Goal: Task Accomplishment & Management: Use online tool/utility

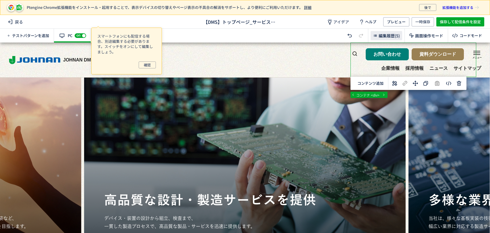
click at [385, 33] on span "編集履歴(5)" at bounding box center [389, 36] width 21 height 6
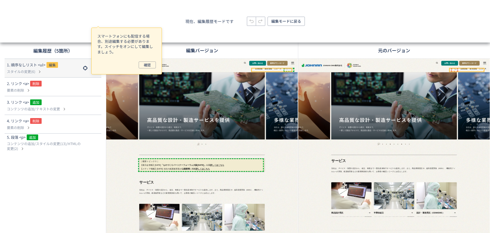
click at [34, 71] on span "スタイルの変更(6)" at bounding box center [21, 71] width 28 height 5
click at [53, 64] on span "編集" at bounding box center [52, 65] width 11 height 6
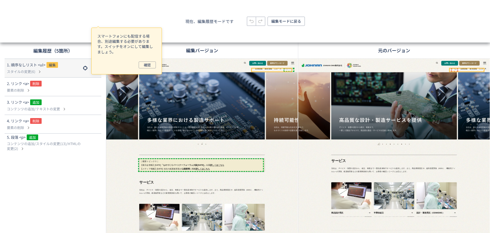
click at [53, 65] on span "編集" at bounding box center [52, 65] width 11 height 6
click at [60, 71] on p "スタイルの変更(6)" at bounding box center [44, 71] width 74 height 5
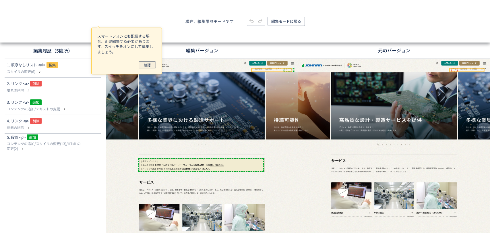
click at [150, 65] on span "確認" at bounding box center [147, 64] width 7 height 7
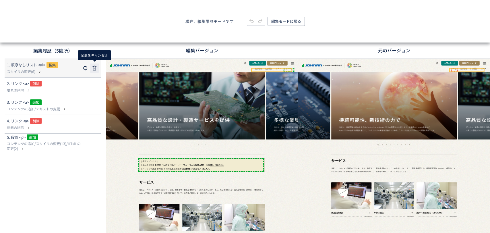
click at [94, 68] on use at bounding box center [94, 68] width 5 height 5
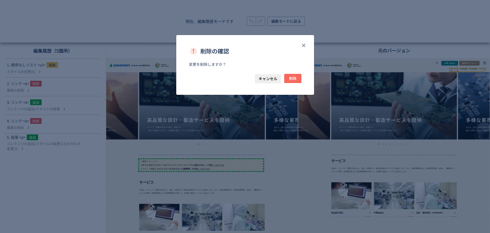
click at [300, 76] on button "削除" at bounding box center [292, 78] width 17 height 9
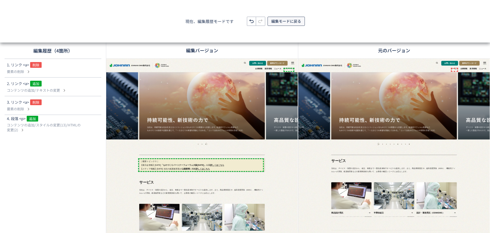
click at [285, 21] on span "編集モードに戻る" at bounding box center [286, 21] width 30 height 9
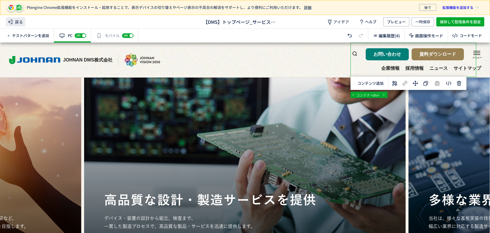
click at [20, 23] on span "戻る" at bounding box center [16, 21] width 20 height 9
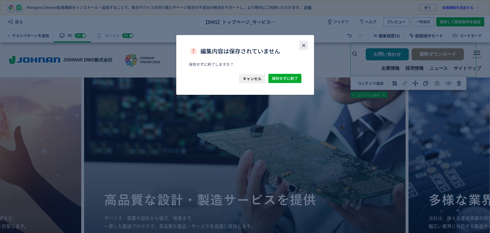
click at [303, 47] on icon "close" at bounding box center [304, 46] width 6 height 6
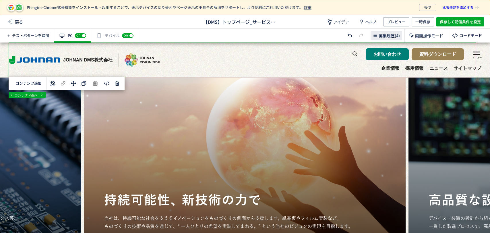
click at [378, 36] on icon at bounding box center [375, 35] width 7 height 7
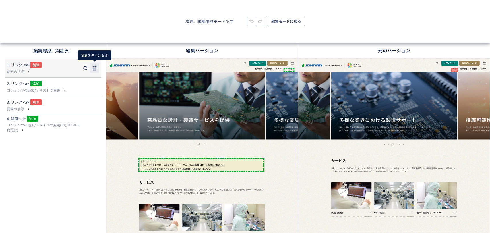
click at [96, 67] on icon at bounding box center [94, 68] width 7 height 7
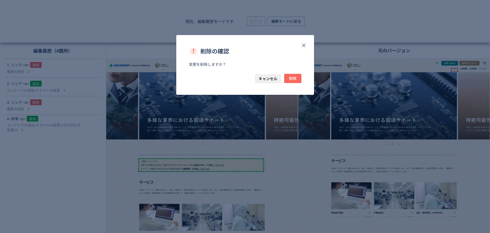
click at [290, 77] on span "削除" at bounding box center [292, 78] width 7 height 9
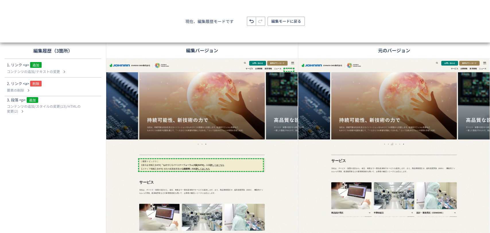
click at [86, 135] on div "1. リンク <a> 追加 コンテンツの追加/テキストの変更 2. リンク <a> 削除 要素の削除 3. 段落 <p> 追加 コンテンツの追加/スタイルの変…" at bounding box center [53, 142] width 106 height 167
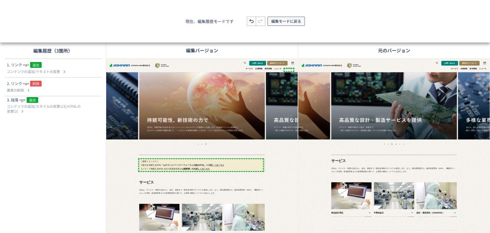
click at [289, 22] on span "編集モードに戻る" at bounding box center [286, 21] width 30 height 9
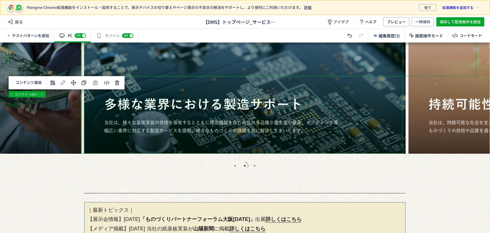
scroll to position [128, 0]
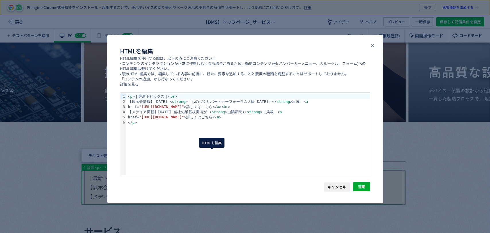
click at [210, 155] on body "Ptengine Chrome拡張機能をインストール・起用することで、表示デバイスの切り替えやページ表示の不具合の解消をサポートし、より便利にご利用いただけま…" at bounding box center [245, 116] width 490 height 233
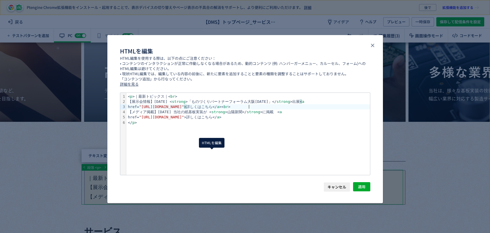
click at [184, 107] on span ""[URL][DOMAIN_NAME]"" at bounding box center [161, 107] width 45 height 4
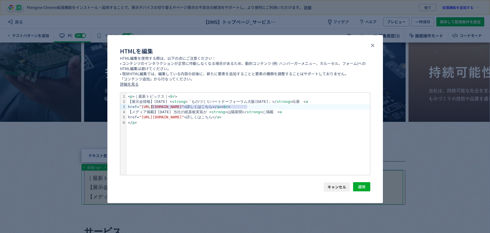
drag, startPoint x: 247, startPoint y: 106, endPoint x: 152, endPoint y: 105, distance: 94.2
click at [152, 105] on span ""[URL][DOMAIN_NAME]"" at bounding box center [161, 107] width 45 height 4
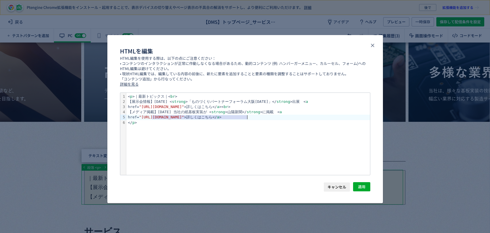
drag, startPoint x: 152, startPoint y: 117, endPoint x: 248, endPoint y: 118, distance: 95.3
click at [184, 118] on span ""[URL][DOMAIN_NAME]"" at bounding box center [161, 117] width 45 height 4
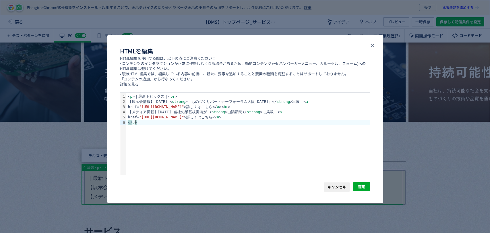
click at [294, 159] on div "< p >｜最新トピックス｜< br > 【展示会情報】[DATE] < strong >「ものづくりパートナーフォーラム大阪[DATE]」</ strong…" at bounding box center [248, 134] width 244 height 82
click at [361, 186] on span "適用" at bounding box center [361, 186] width 7 height 9
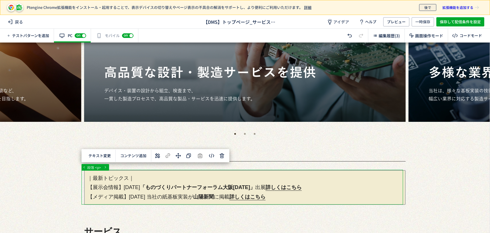
click at [433, 6] on button "後で" at bounding box center [427, 7] width 17 height 7
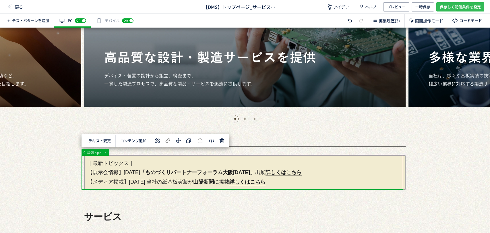
click at [455, 5] on span "保存して配信条件を設定" at bounding box center [460, 6] width 41 height 9
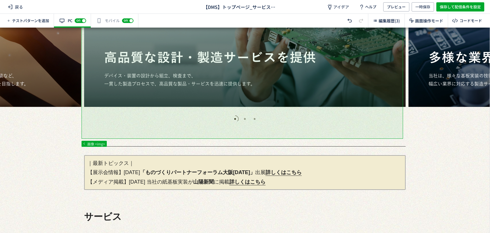
scroll to position [159, 0]
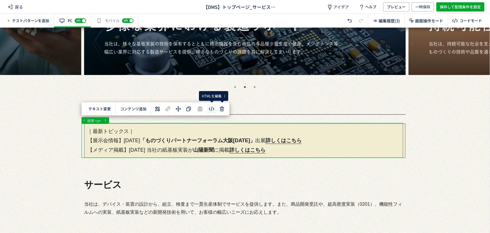
click at [213, 109] on body "戻る 【DMS】トップページ_サービス削除 アイデア ヘルプ プレビュー 一時保存 保存して配信条件を設定 テストパターンを追加 有効な編集箇所が確認されませ…" at bounding box center [245, 116] width 490 height 233
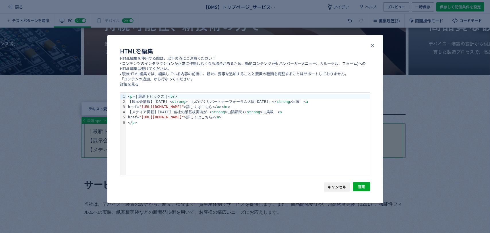
scroll to position [0, 0]
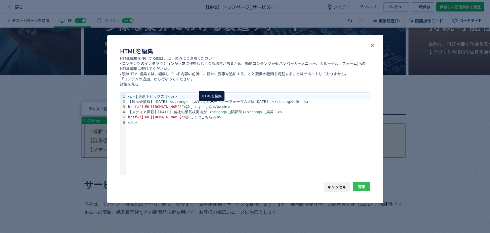
click at [355, 186] on button "適用" at bounding box center [361, 186] width 17 height 9
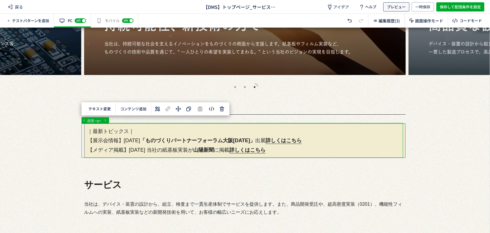
click at [390, 9] on span "プレビュー" at bounding box center [396, 6] width 19 height 9
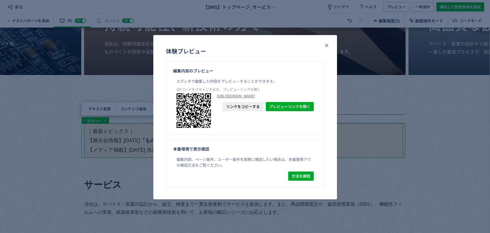
click at [248, 111] on span "リンクをコピーする" at bounding box center [243, 106] width 34 height 9
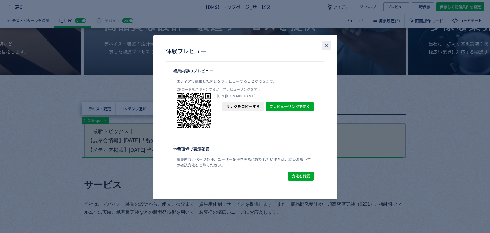
click at [323, 41] on button "close" at bounding box center [326, 45] width 9 height 9
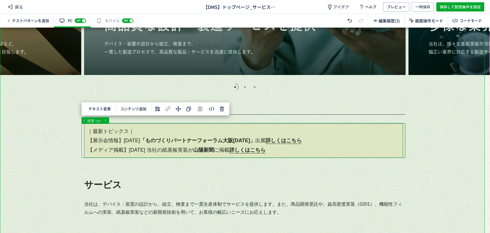
scroll to position [223, 0]
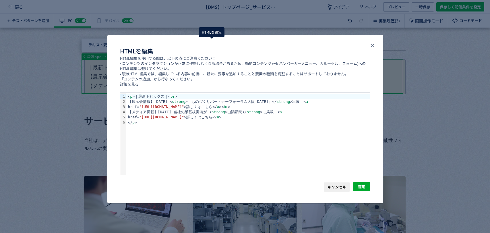
click at [215, 44] on body "戻る 【DMS】トップページ_サービス削除 アイデア ヘルプ プレビュー 一時保存 保存して配信条件を設定 テストパターンを追加 有効な編集箇所が確認されませ…" at bounding box center [245, 116] width 490 height 233
click at [367, 185] on button "適用" at bounding box center [361, 186] width 17 height 9
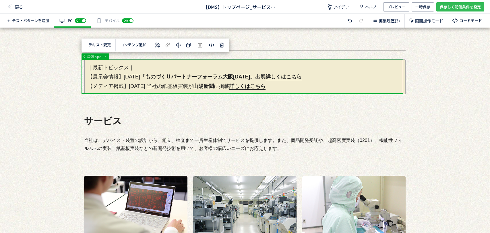
click at [446, 5] on span "保存して配信条件を設定" at bounding box center [460, 6] width 41 height 9
